Goal: Task Accomplishment & Management: Manage account settings

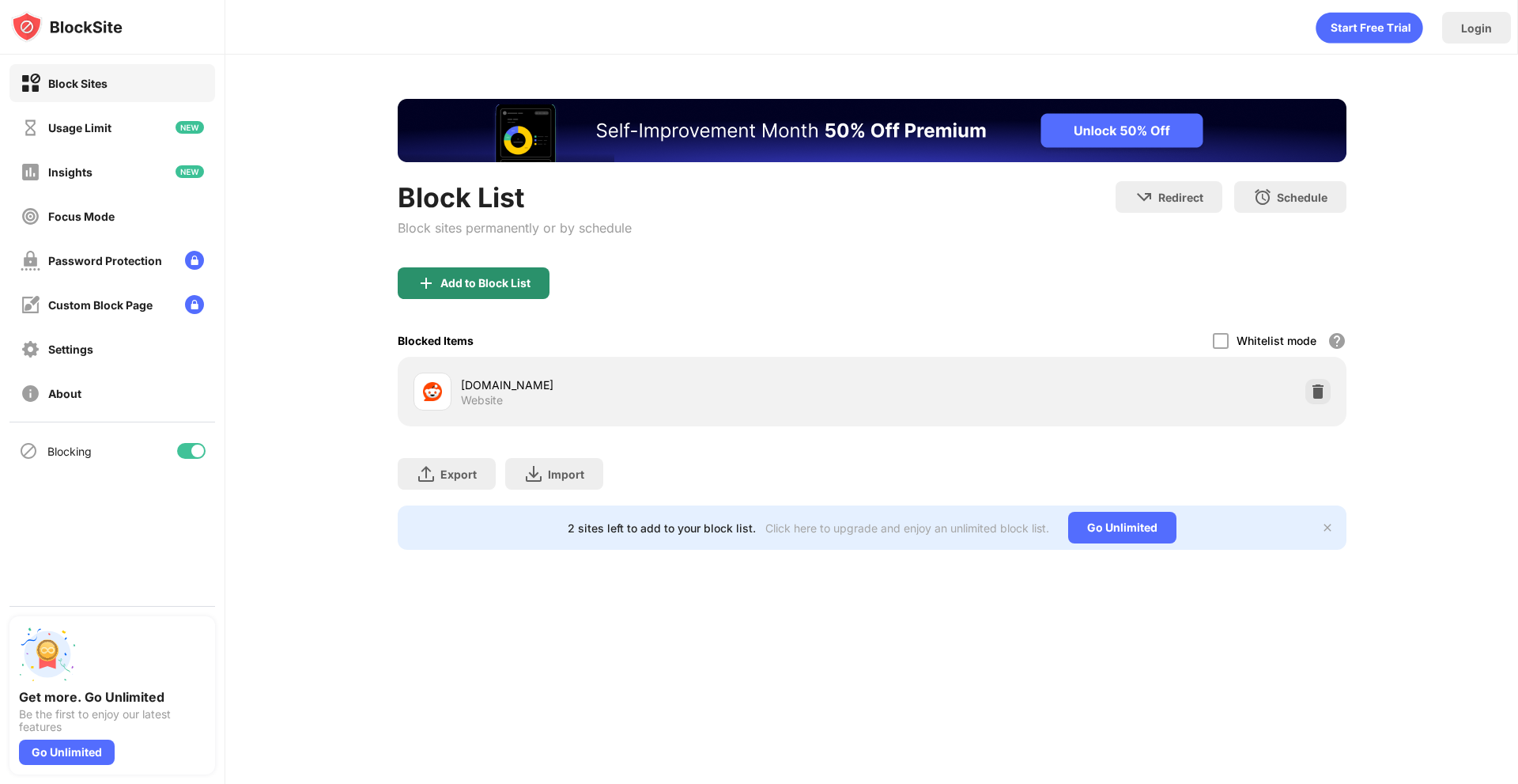
click at [480, 281] on div "Add to Block List" at bounding box center [485, 283] width 90 height 13
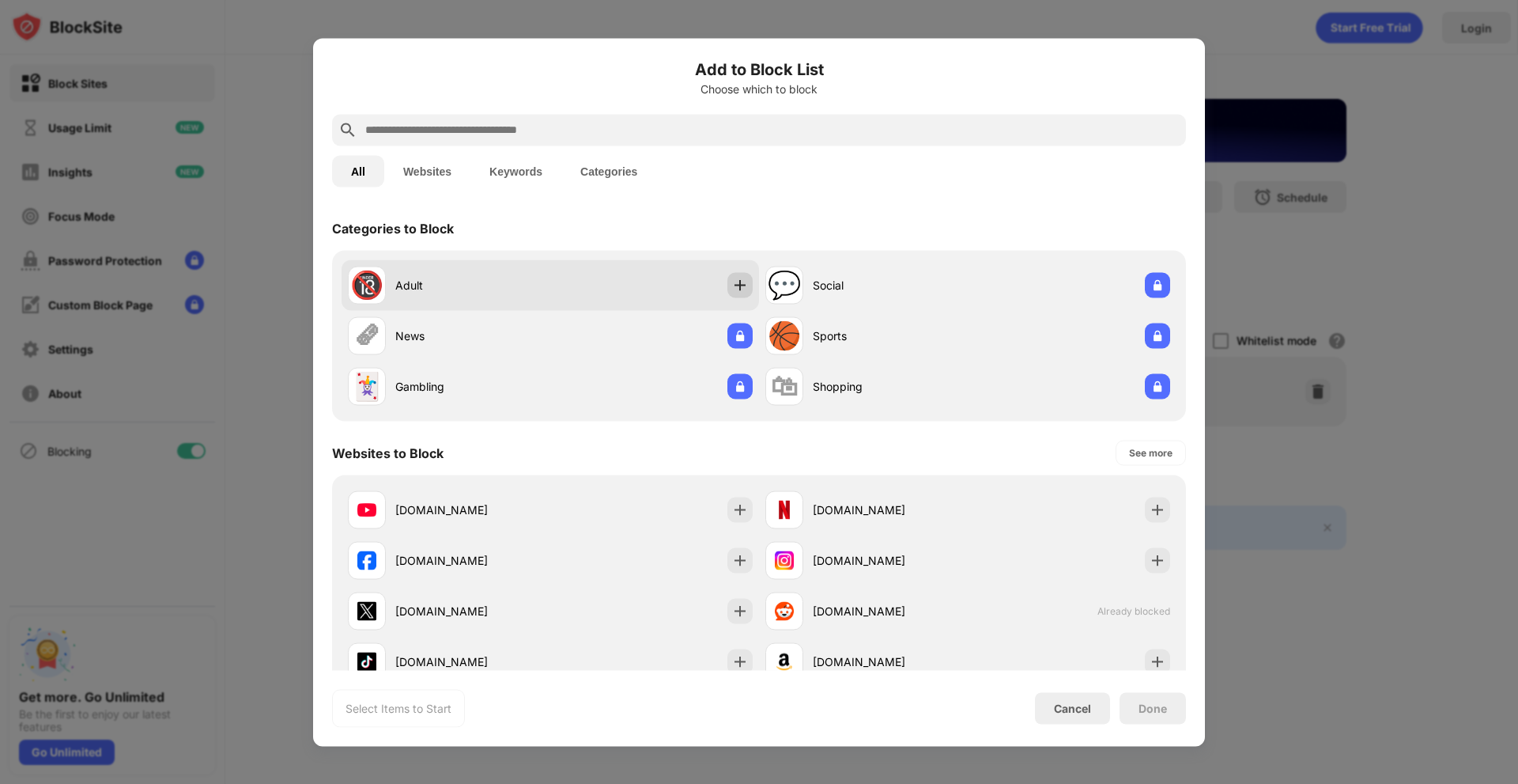
click at [739, 286] on img at bounding box center [739, 284] width 16 height 16
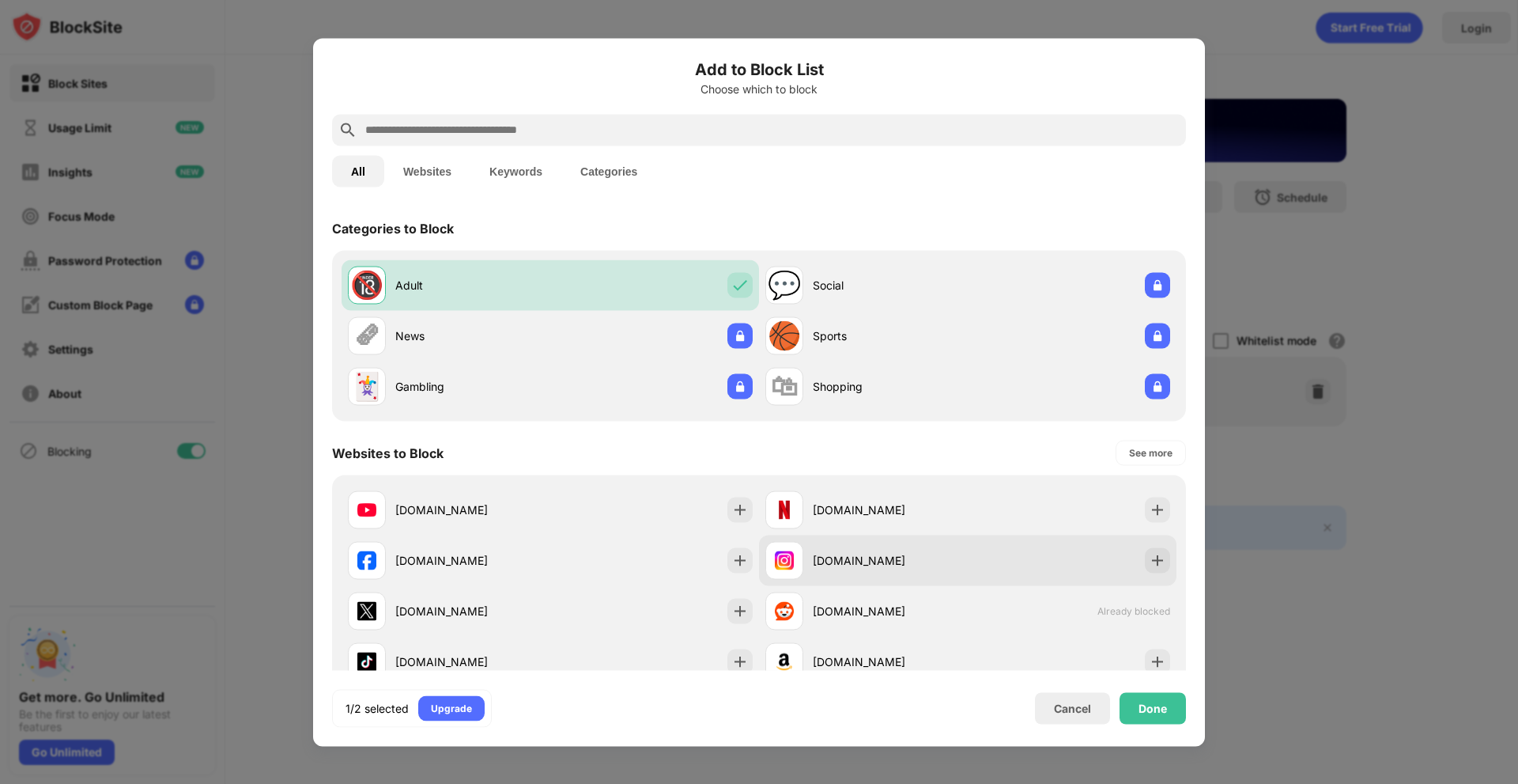
click at [1145, 574] on div "[DOMAIN_NAME]" at bounding box center [968, 560] width 417 height 50
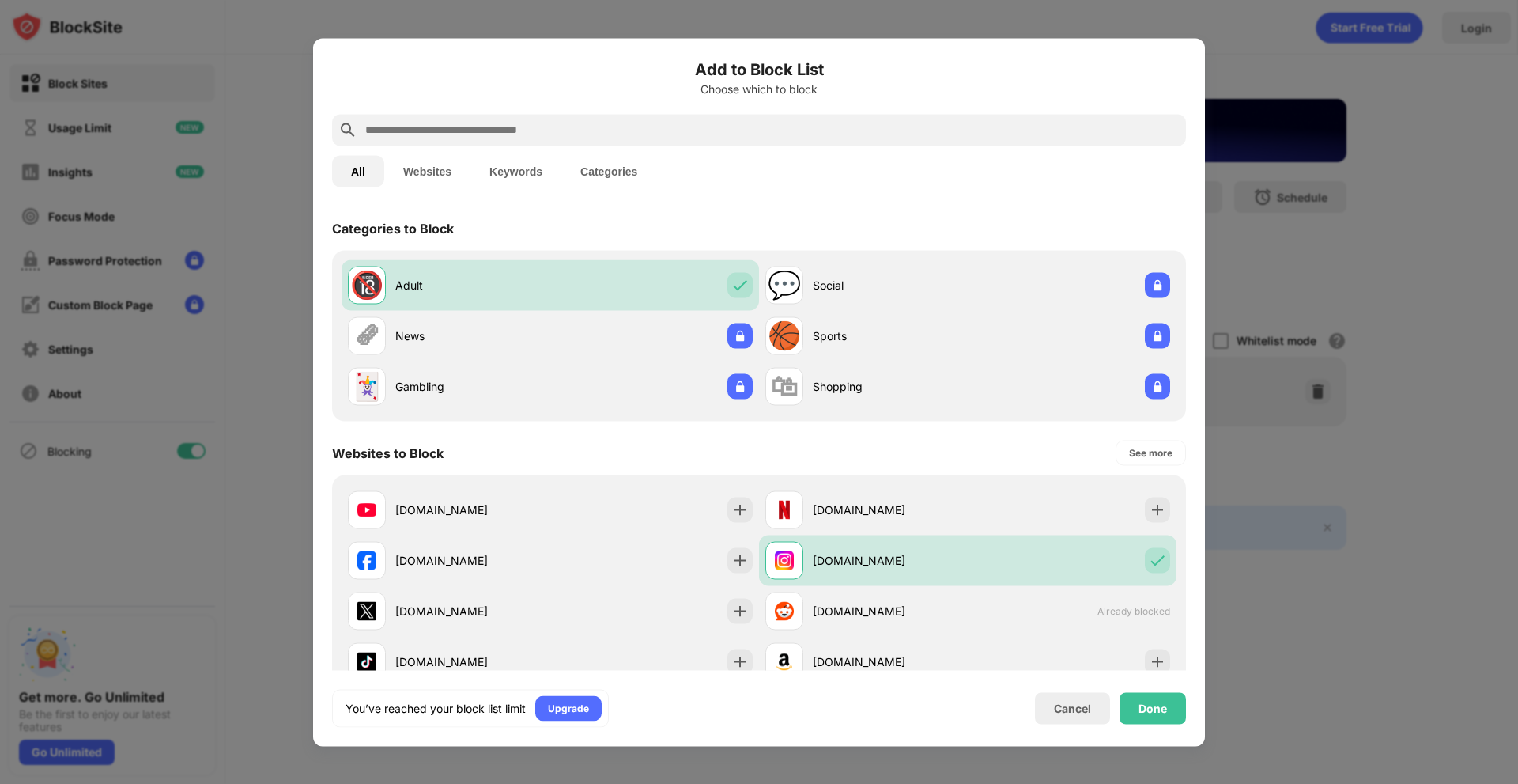
click at [1186, 732] on div "Add to Block List Choose which to block All Websites Keywords Categories Catego…" at bounding box center [759, 392] width 892 height 708
click at [1176, 712] on div "Done" at bounding box center [1152, 708] width 66 height 32
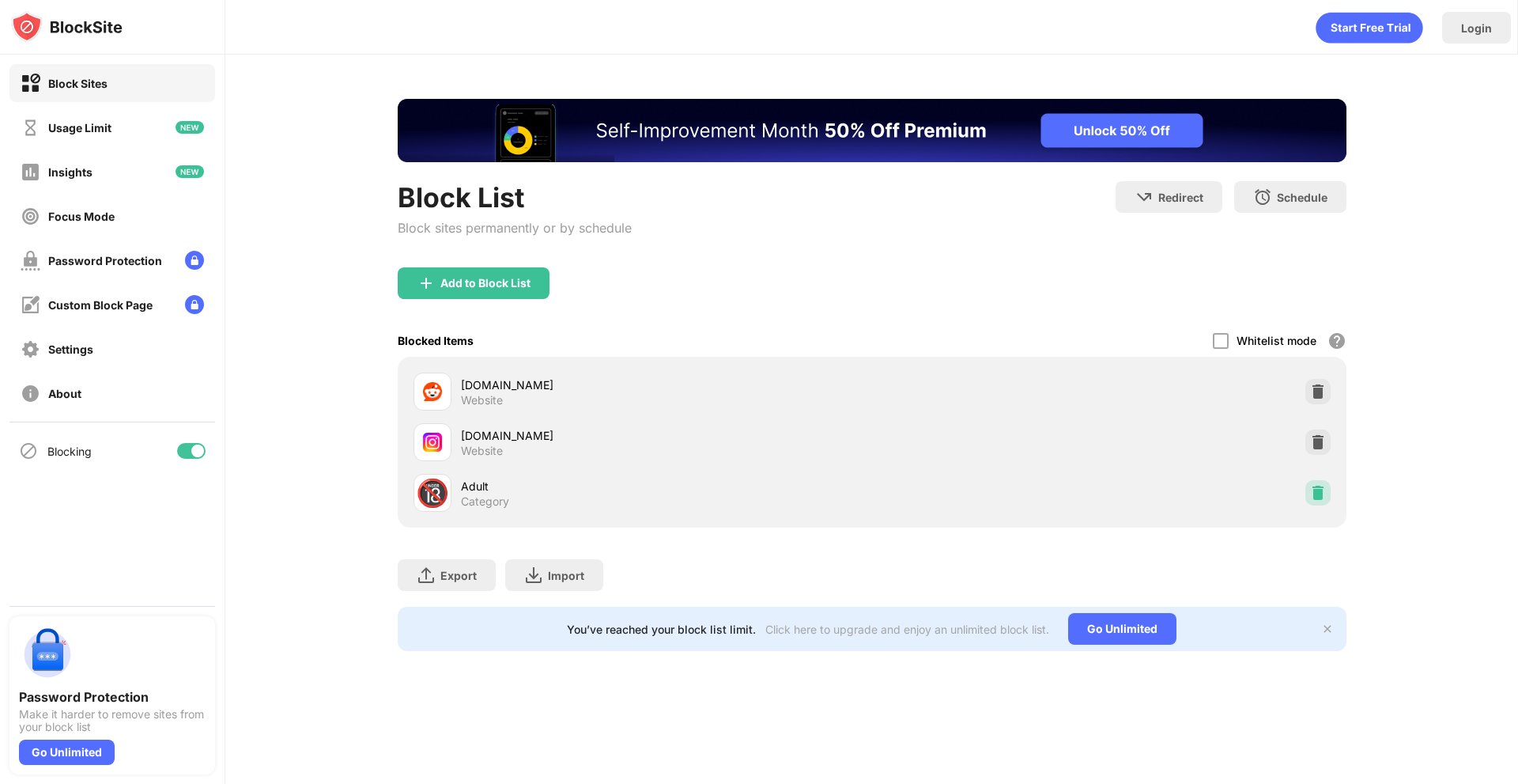
click at [1320, 498] on img at bounding box center [1318, 493] width 16 height 16
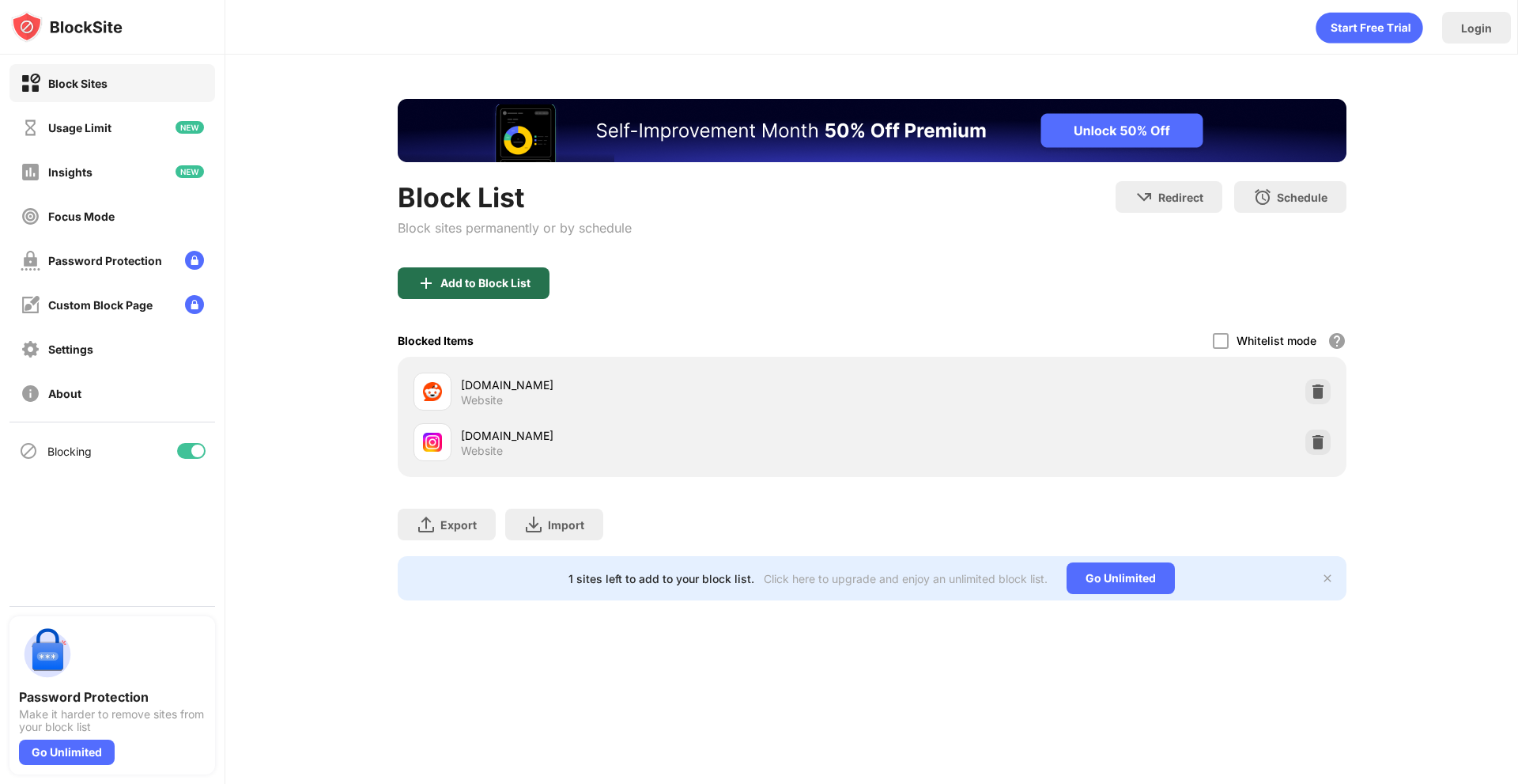
click at [499, 279] on div "Add to Block List" at bounding box center [485, 283] width 90 height 13
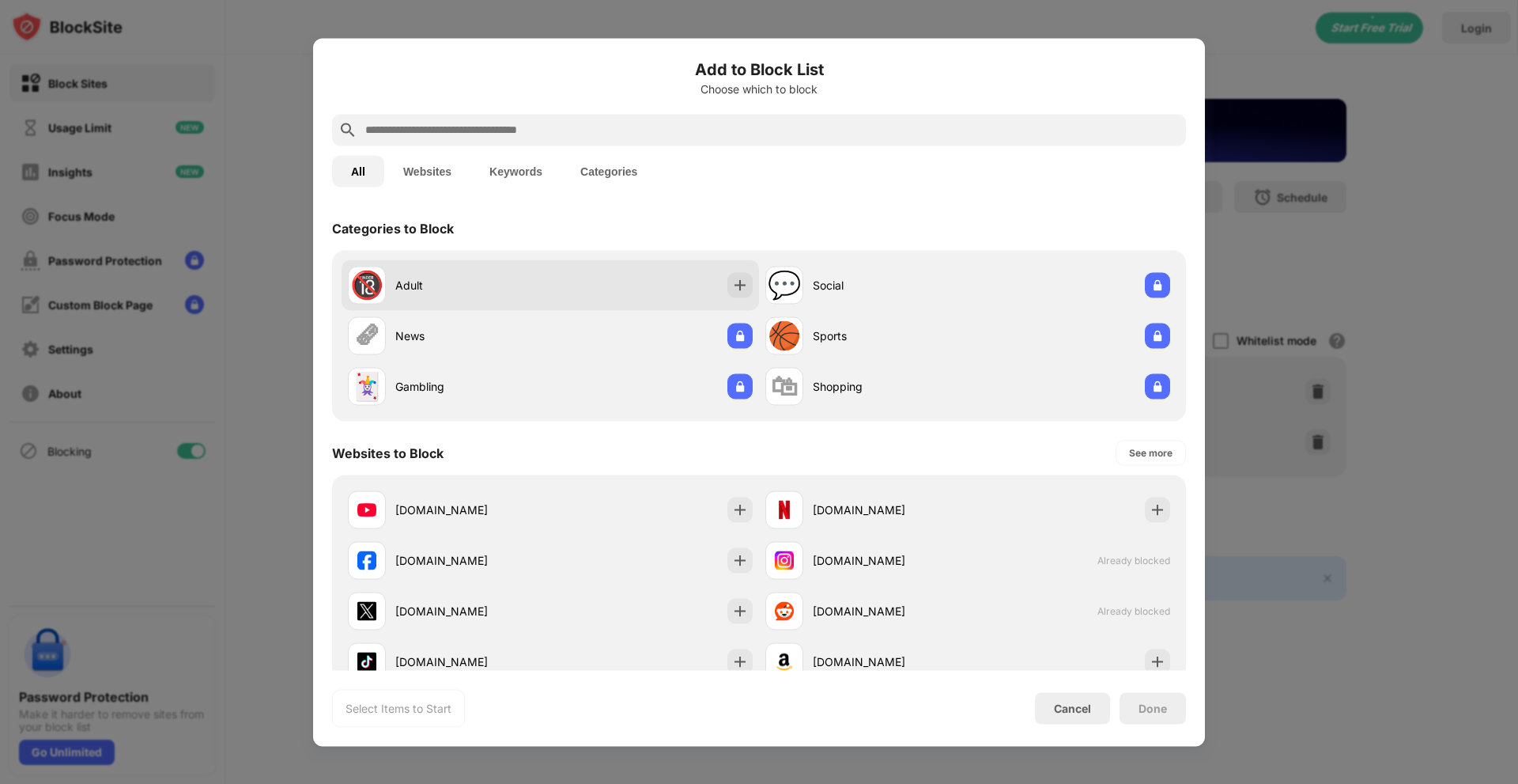
click at [739, 303] on div "🔞 Adult" at bounding box center [550, 285] width 417 height 50
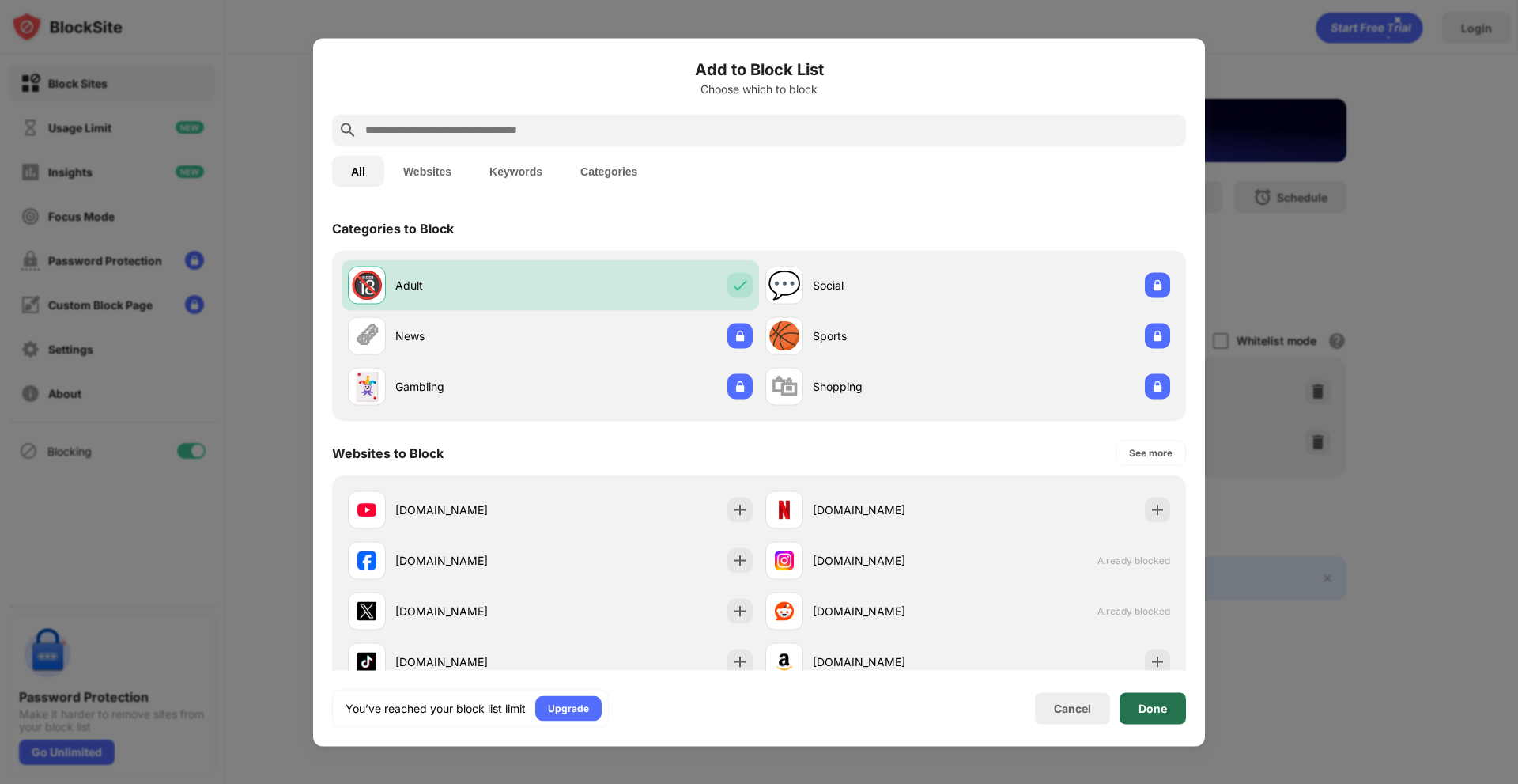
click at [1129, 710] on div "Done" at bounding box center [1152, 708] width 66 height 32
